Goal: Communication & Community: Connect with others

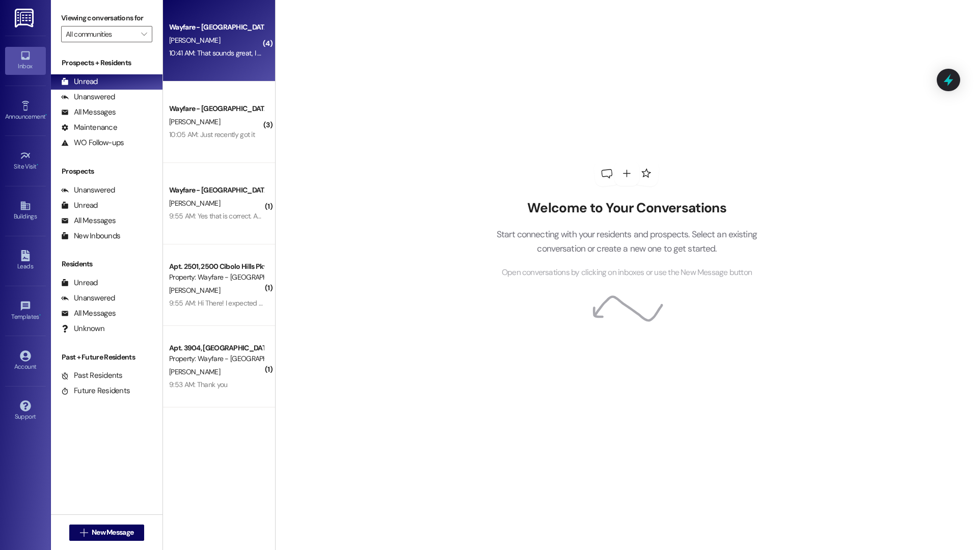
click at [239, 80] on div "Wayfare - Cibolo Hills Prospect [PERSON_NAME] 10:41 AM: That sounds great, I wi…" at bounding box center [219, 40] width 112 height 81
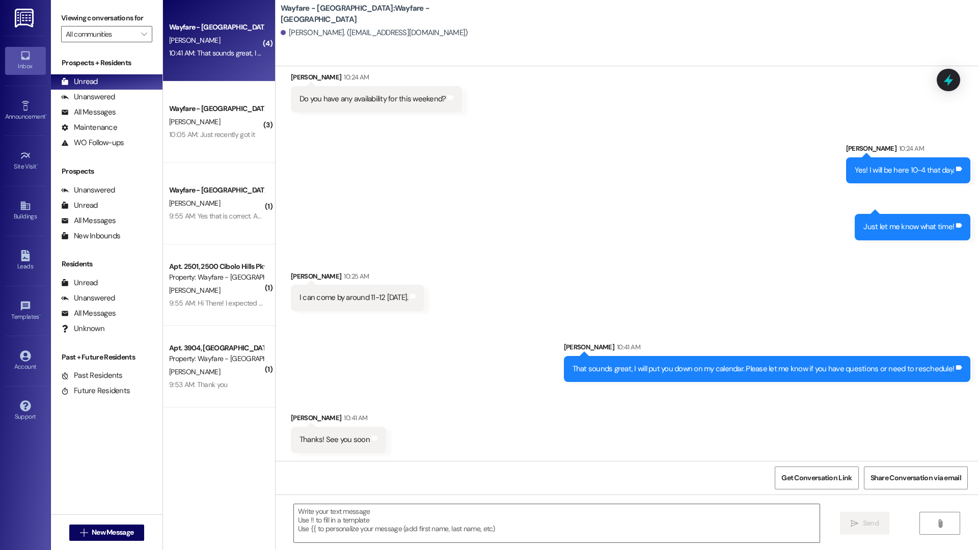
scroll to position [428, 0]
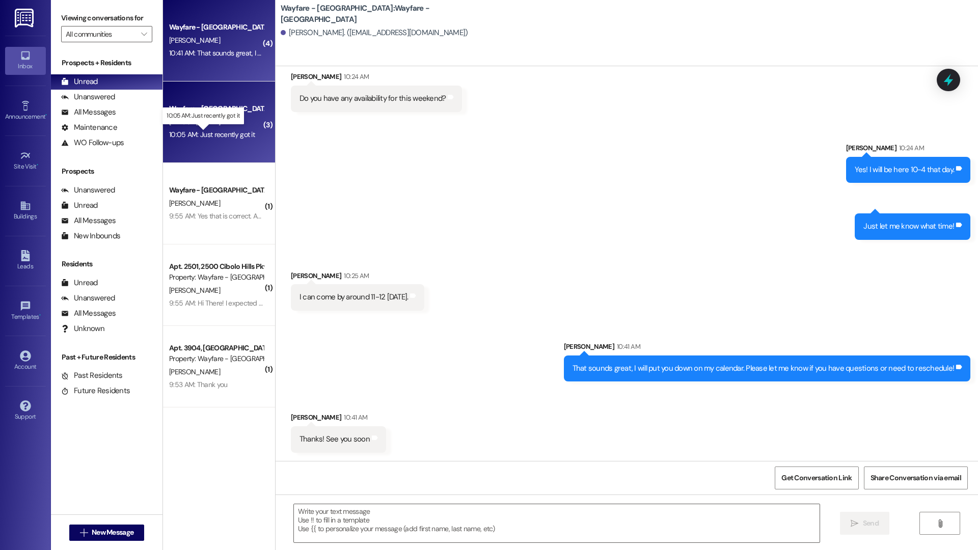
click at [188, 133] on div "10:05 AM: Just recently got it 10:05 AM: Just recently got it" at bounding box center [212, 134] width 86 height 9
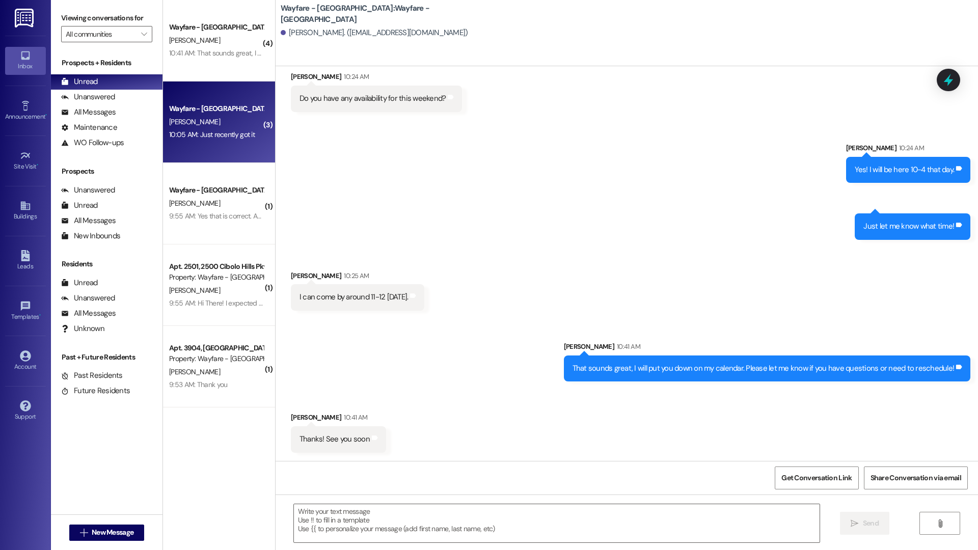
scroll to position [17, 0]
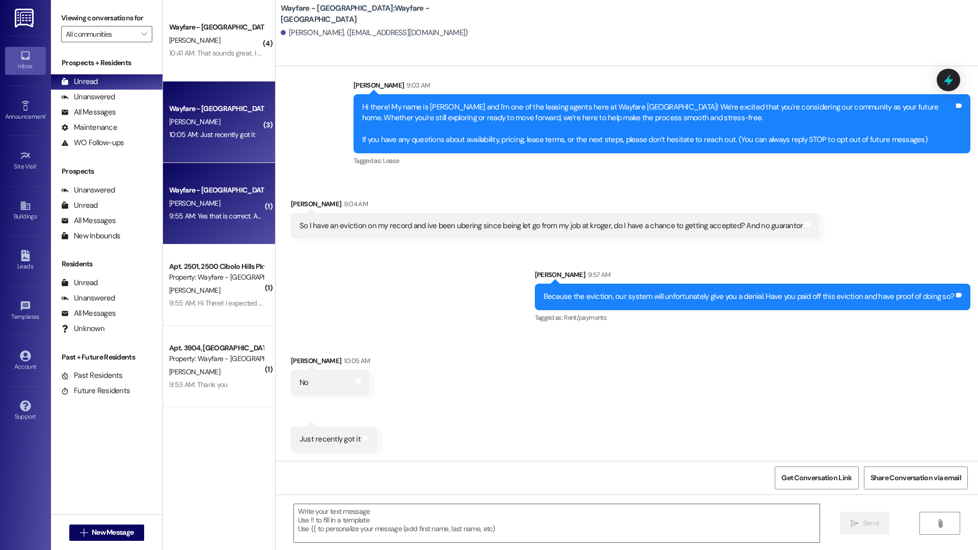
click at [163, 177] on div "Wayfare - Cibolo Hills Prospect [PERSON_NAME] 9:55 AM: Yes that is correct. As …" at bounding box center [219, 203] width 112 height 81
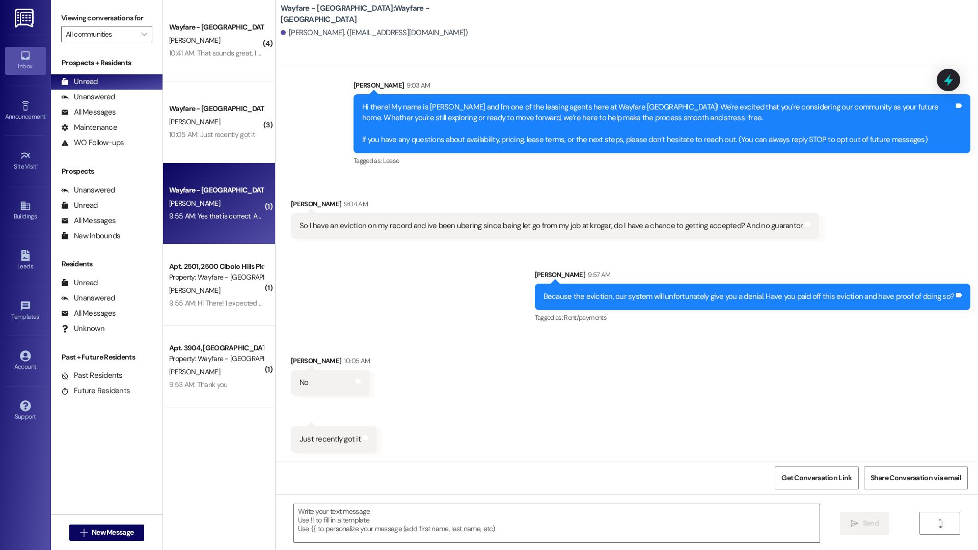
scroll to position [0, 0]
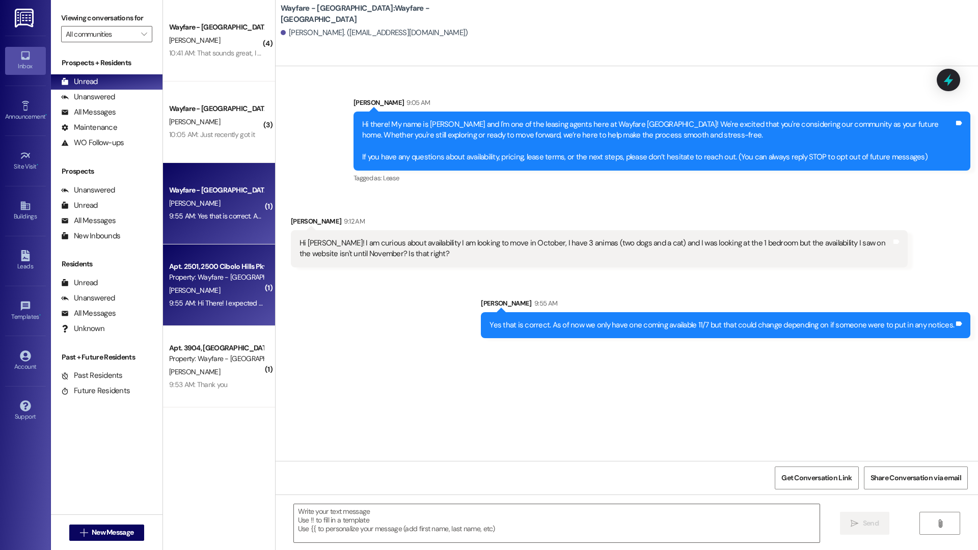
click at [220, 277] on div "Property: Wayfare - [GEOGRAPHIC_DATA]" at bounding box center [216, 277] width 94 height 11
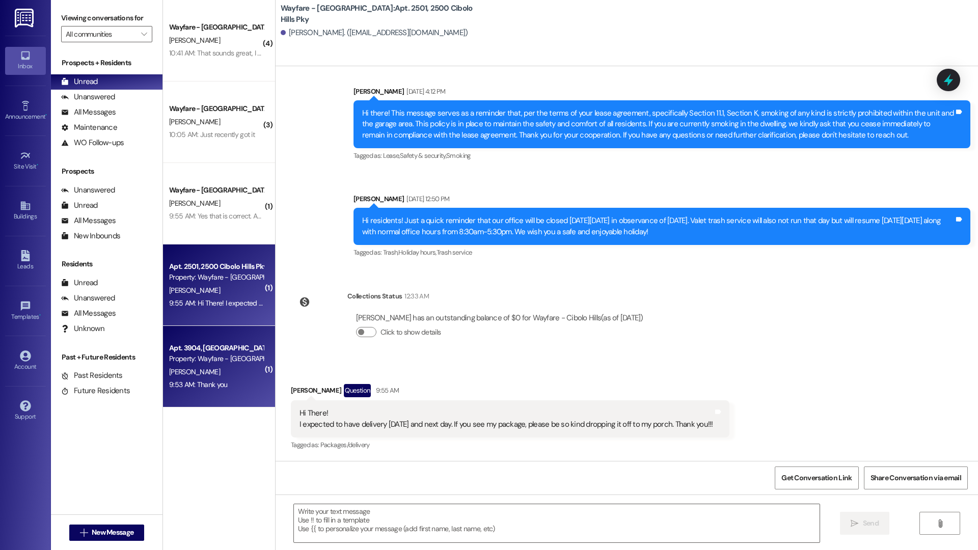
scroll to position [22995, 0]
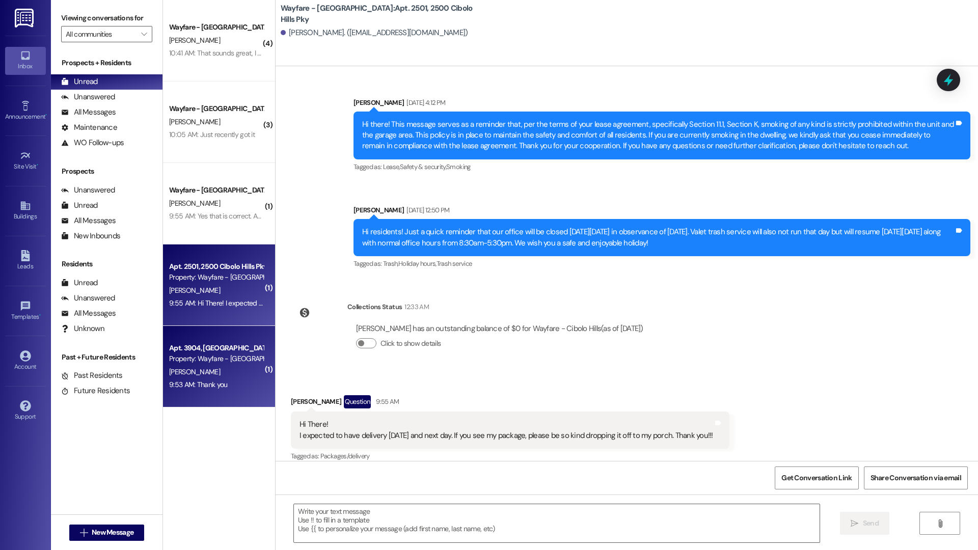
click at [224, 363] on div "Property: Wayfare - [GEOGRAPHIC_DATA]" at bounding box center [216, 358] width 94 height 11
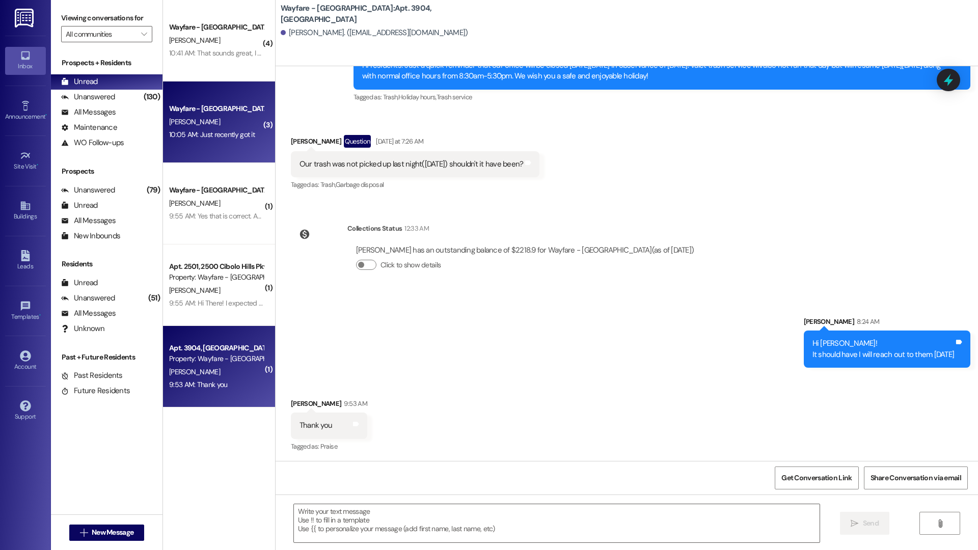
scroll to position [28938, 0]
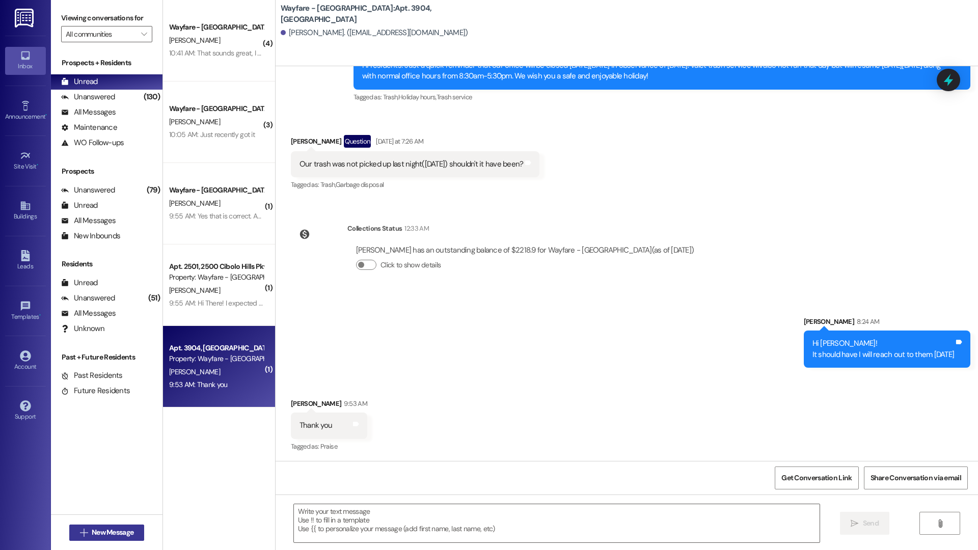
click at [110, 406] on span "New Message" at bounding box center [113, 532] width 42 height 11
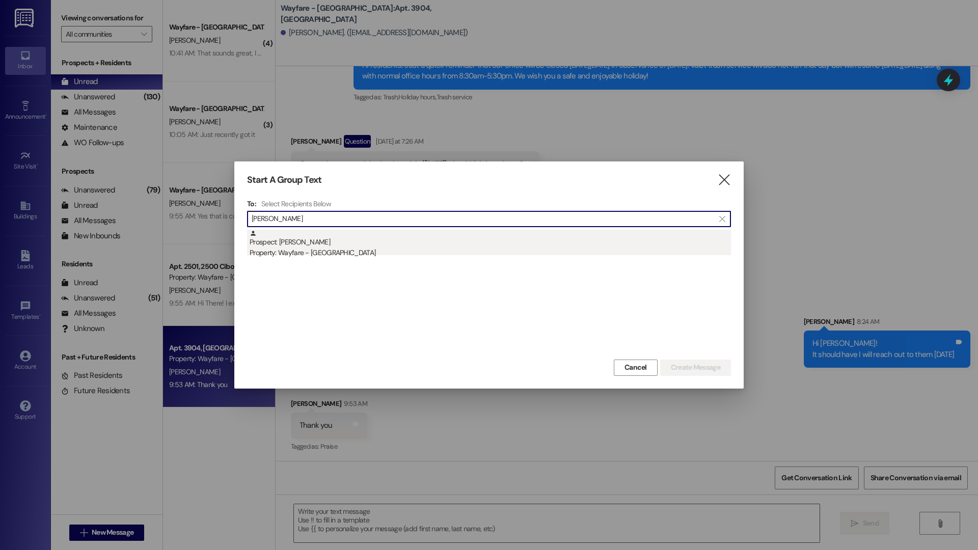
type input "[PERSON_NAME]"
click at [345, 253] on div "Property: Wayfare - [GEOGRAPHIC_DATA]" at bounding box center [490, 253] width 481 height 11
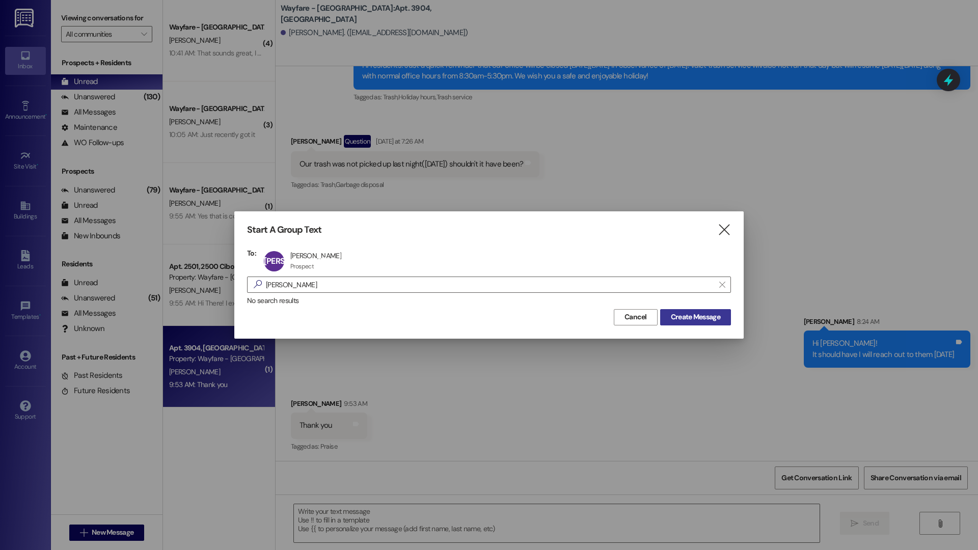
click at [349, 315] on span "Create Message" at bounding box center [695, 317] width 49 height 11
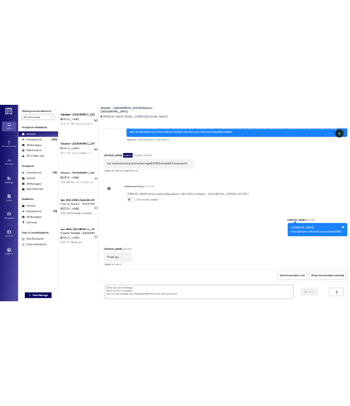
scroll to position [0, 0]
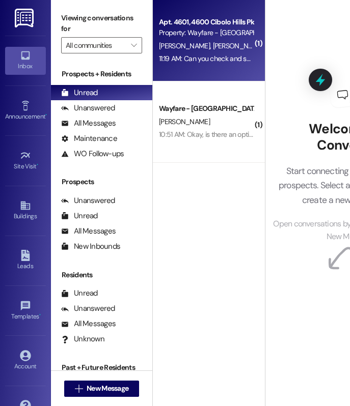
click at [222, 40] on div "[PERSON_NAME] [PERSON_NAME]" at bounding box center [206, 46] width 96 height 13
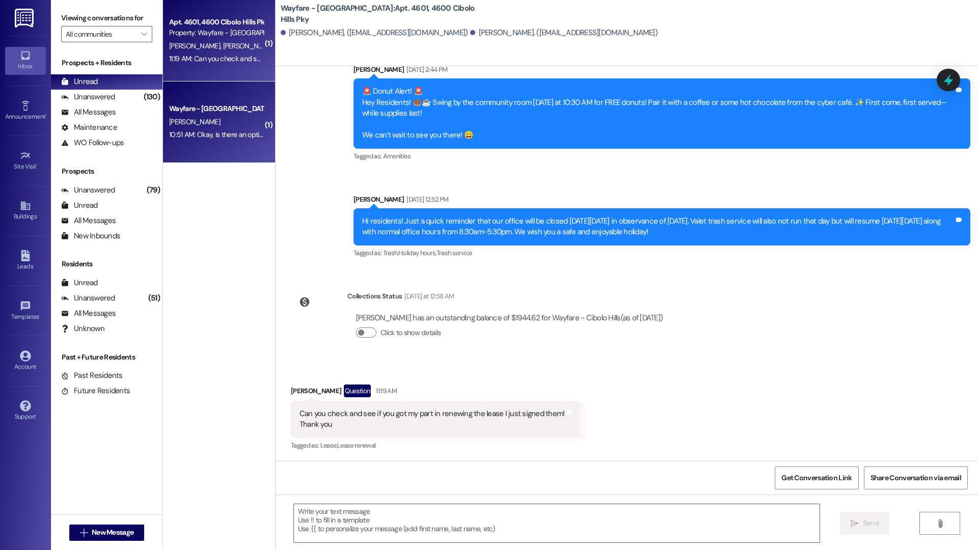
click at [213, 111] on div "Wayfare - [GEOGRAPHIC_DATA]" at bounding box center [216, 108] width 94 height 11
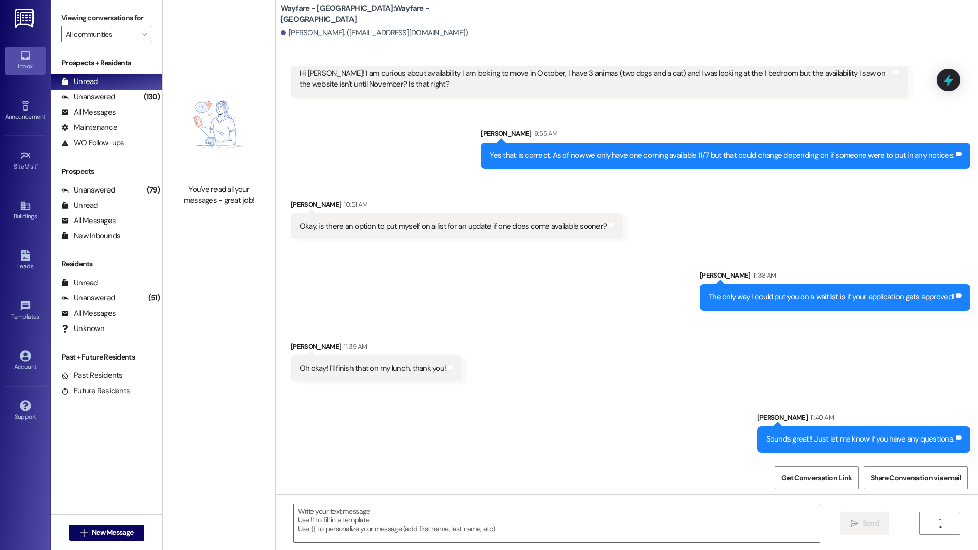
scroll to position [170, 0]
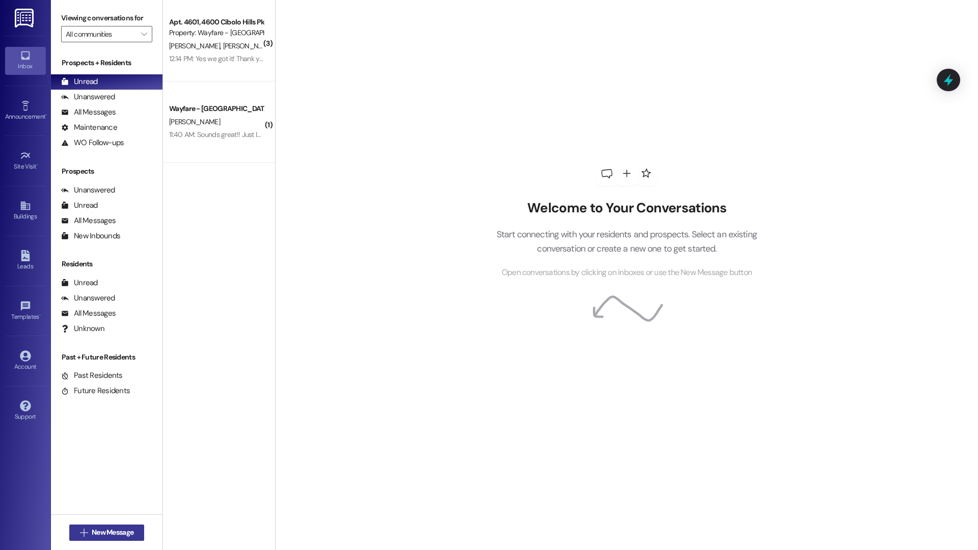
click at [110, 534] on span "New Message" at bounding box center [113, 532] width 42 height 11
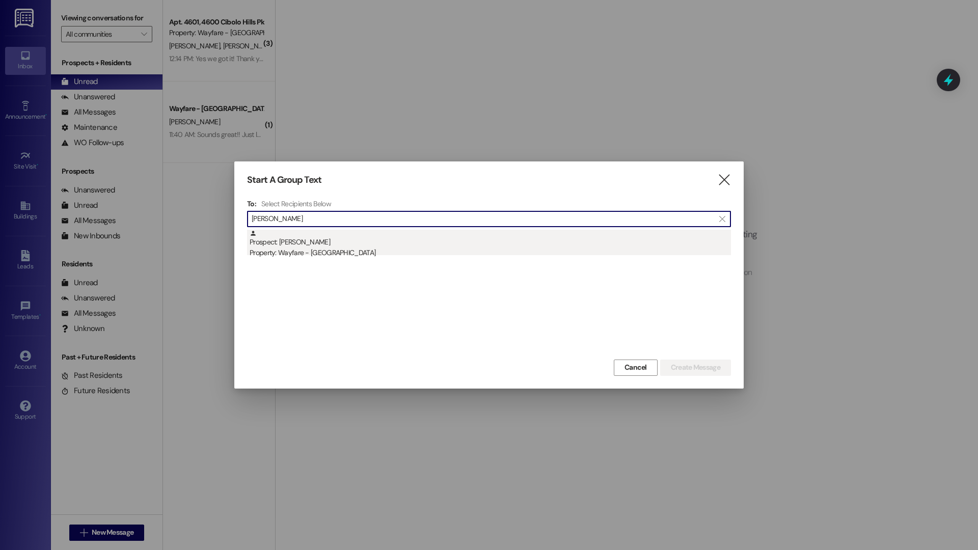
type input "david har"
click at [392, 247] on div "Prospect: David Harris Property: Wayfare - Cibolo Hills" at bounding box center [490, 244] width 481 height 29
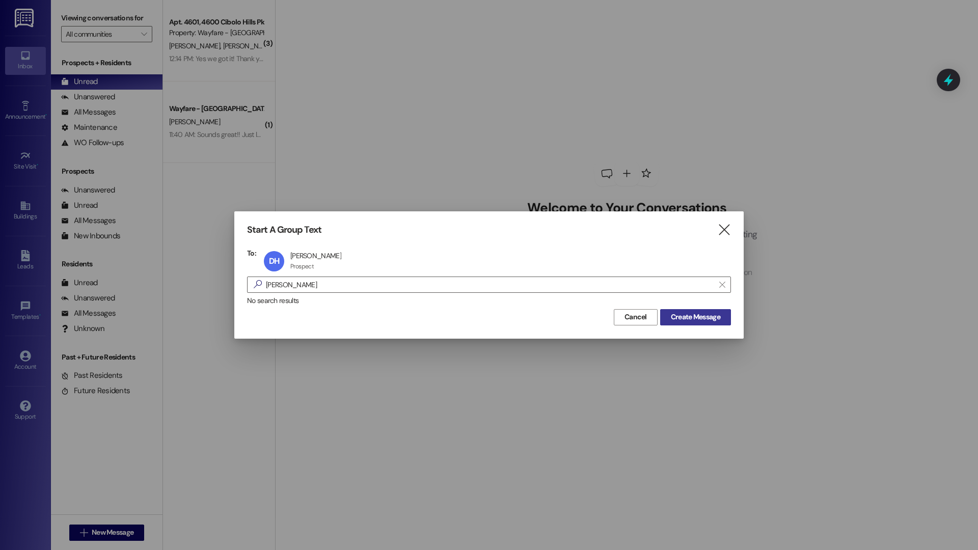
click at [704, 322] on span "Create Message" at bounding box center [695, 317] width 49 height 11
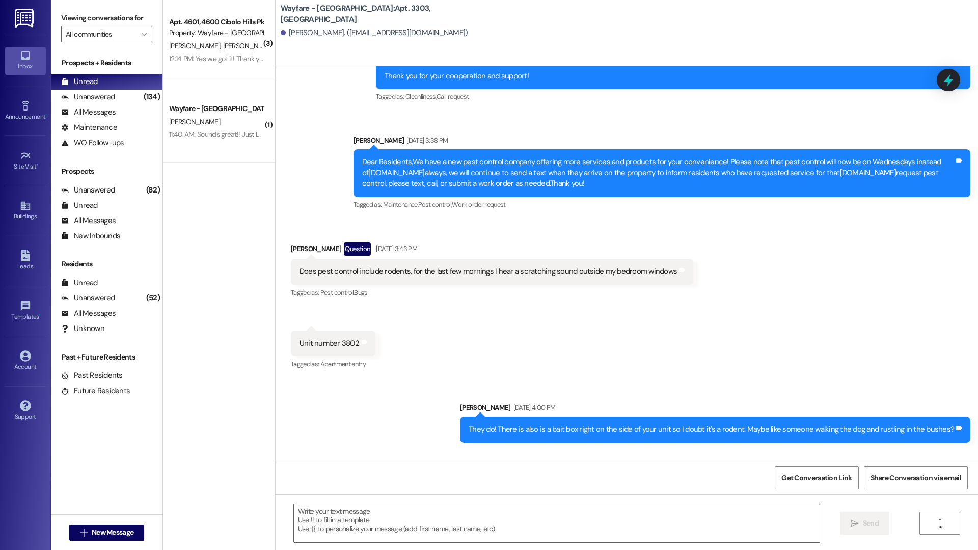
scroll to position [9048, 0]
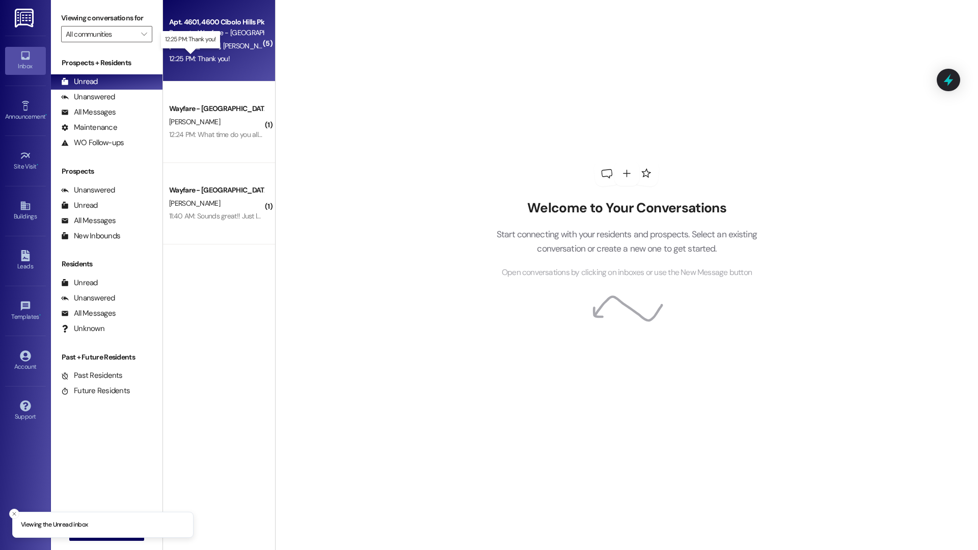
click at [220, 54] on div "12:25 PM: Thank you! 12:25 PM: Thank you!" at bounding box center [199, 58] width 61 height 9
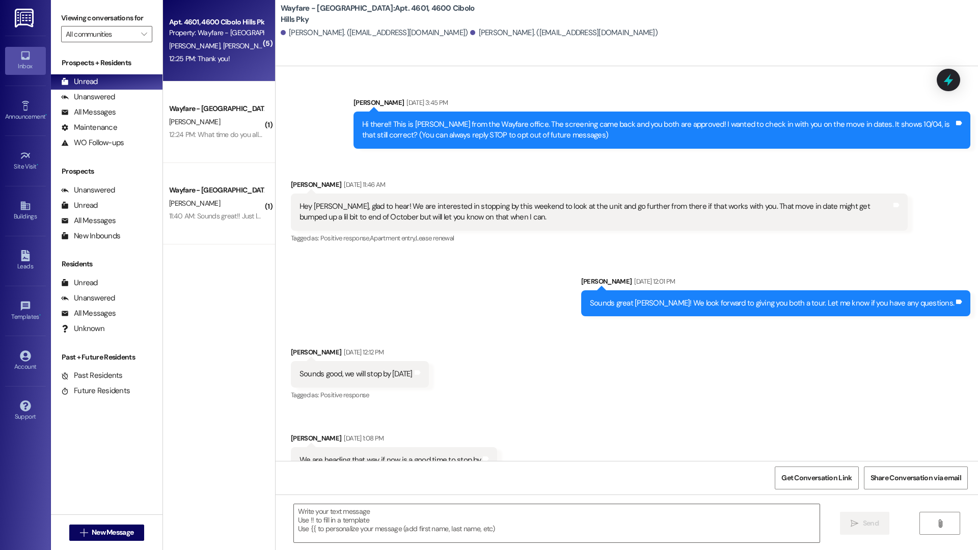
scroll to position [18141, 0]
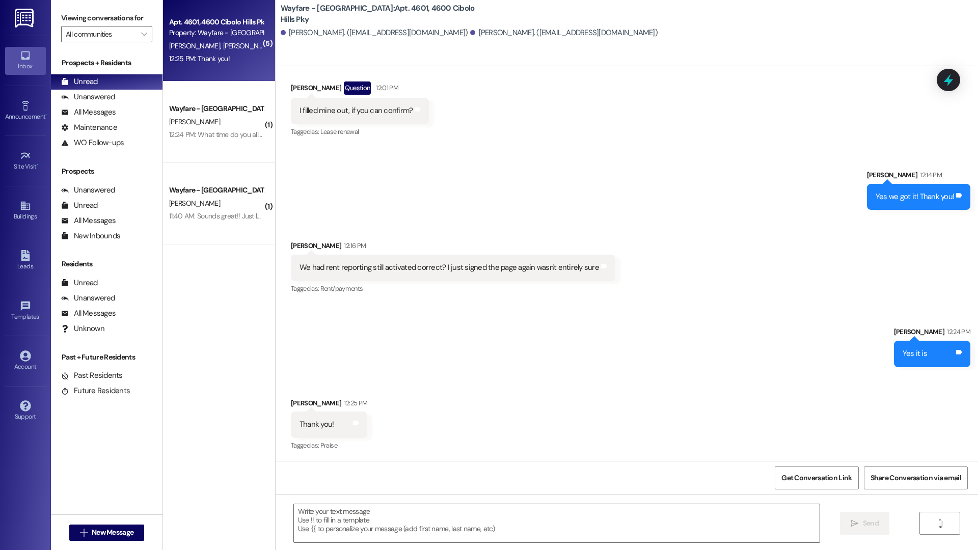
click at [532, 186] on div "Sent via SMS Jordan Arnold 12:14 PM Yes we got it! Thank you! Tags and notes" at bounding box center [627, 182] width 702 height 71
